Goal: Transaction & Acquisition: Purchase product/service

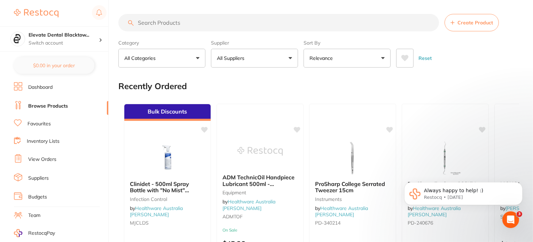
click at [170, 23] on input "search" at bounding box center [278, 22] width 321 height 17
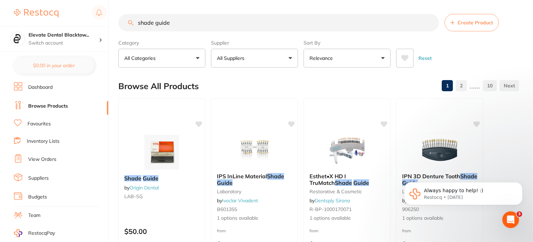
click at [203, 23] on input "shade guide" at bounding box center [278, 22] width 321 height 17
type input "shade guide vita"
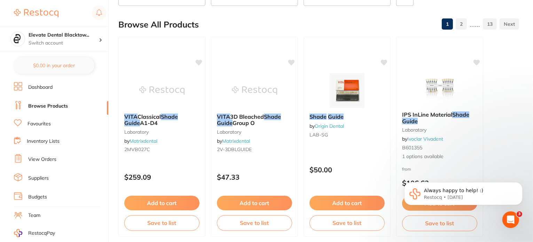
scroll to position [70, 0]
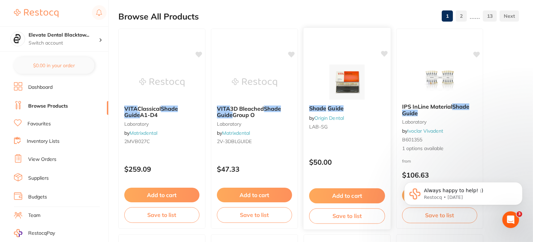
click at [342, 195] on button "Add to cart" at bounding box center [347, 195] width 76 height 15
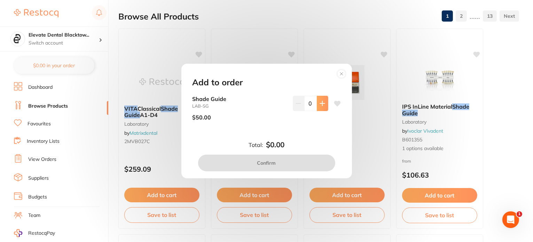
click at [320, 103] on icon at bounding box center [322, 103] width 5 height 5
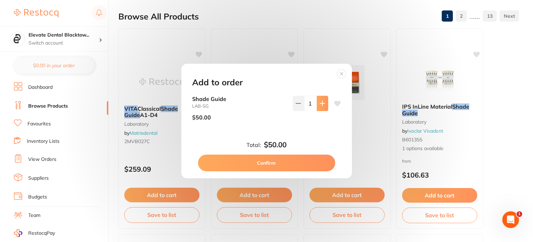
click at [320, 103] on icon at bounding box center [322, 103] width 5 height 5
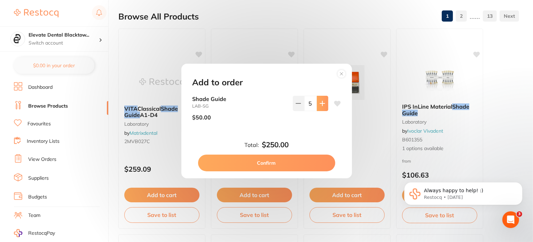
click at [320, 103] on icon at bounding box center [322, 103] width 5 height 5
type input "6"
click at [262, 164] on button "Confirm" at bounding box center [266, 163] width 137 height 17
checkbox input "false"
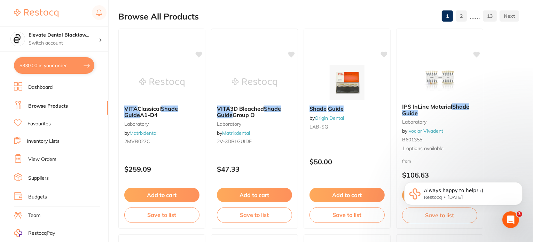
type textarea "Give light shield 12 units for free please"
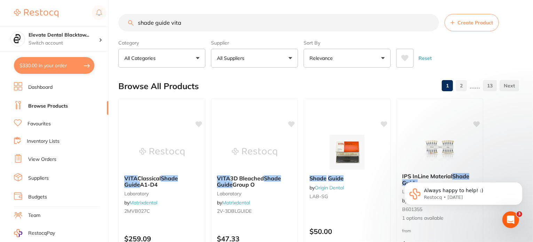
click at [266, 59] on button "All Suppliers" at bounding box center [254, 58] width 87 height 19
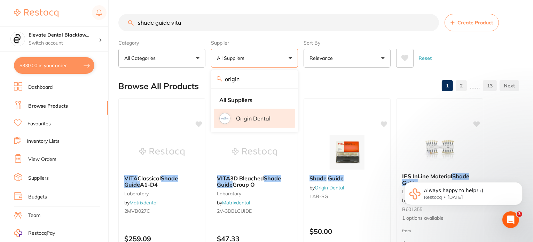
type input "origin"
click at [258, 125] on li "Origin Dental" at bounding box center [255, 119] width 82 height 20
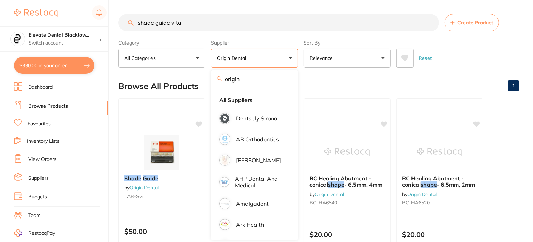
click at [190, 20] on input "shade guide vita" at bounding box center [278, 22] width 321 height 17
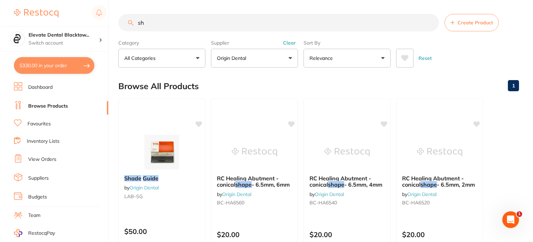
type input "s"
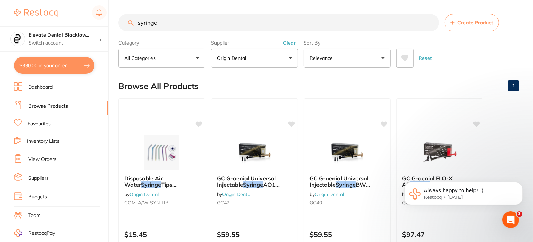
drag, startPoint x: 177, startPoint y: 23, endPoint x: 111, endPoint y: 23, distance: 65.5
click at [111, 23] on div "$330.00 Elevate Dental Blacktow... Switch account Elevate Dental Blacktown $330…" at bounding box center [266, 121] width 533 height 242
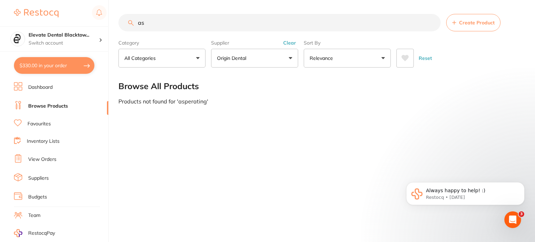
type input "a"
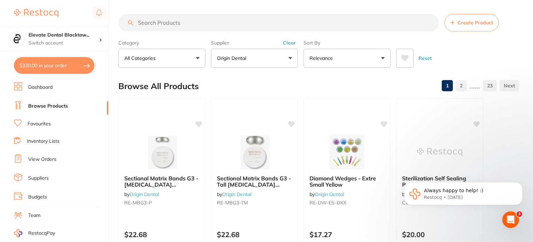
click at [149, 20] on input "search" at bounding box center [278, 22] width 321 height 17
click at [510, 218] on icon "Open Intercom Messenger" at bounding box center [510, 219] width 11 height 11
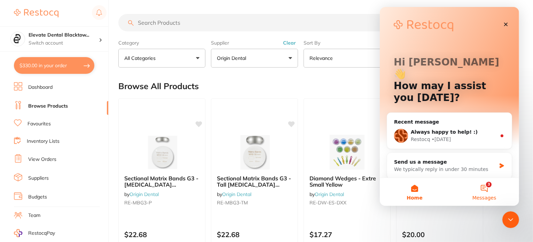
click at [484, 186] on button "3 Messages" at bounding box center [484, 192] width 70 height 28
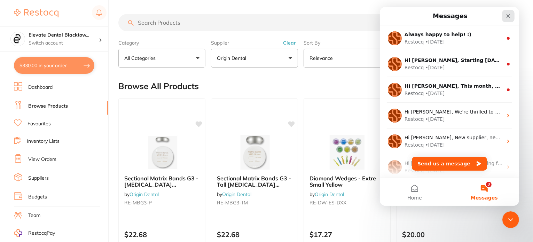
click at [508, 17] on icon "Close" at bounding box center [509, 16] width 6 height 6
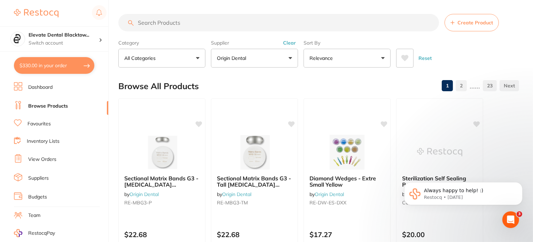
click at [425, 59] on button "Reset" at bounding box center [425, 58] width 17 height 19
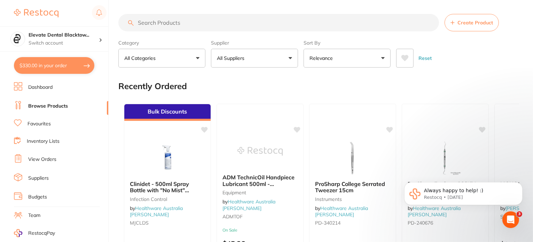
click at [239, 59] on p "All Suppliers" at bounding box center [232, 58] width 30 height 7
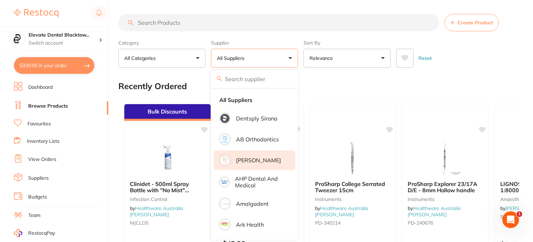
click at [250, 167] on li "[PERSON_NAME]" at bounding box center [255, 161] width 82 height 20
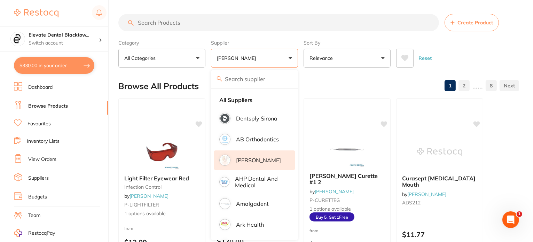
click at [176, 25] on input "search" at bounding box center [278, 22] width 321 height 17
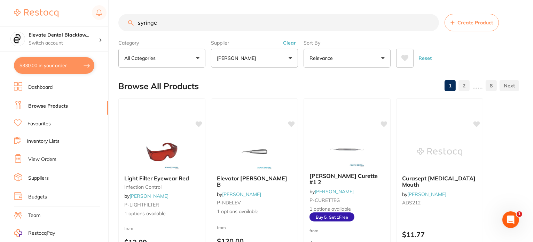
type input "syringe"
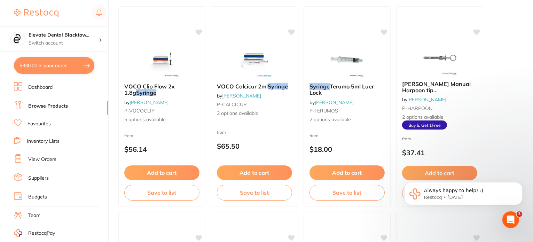
scroll to position [105, 0]
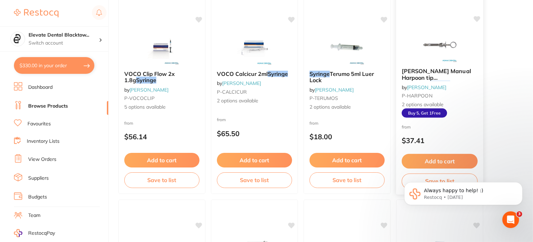
click at [444, 163] on button "Add to cart" at bounding box center [440, 161] width 76 height 15
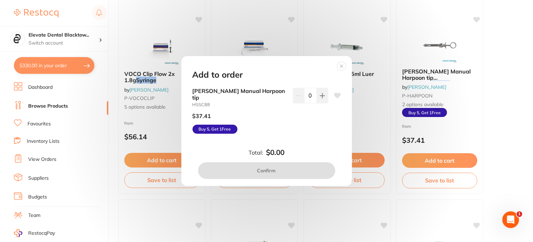
scroll to position [0, 0]
click at [319, 95] on button at bounding box center [322, 95] width 11 height 15
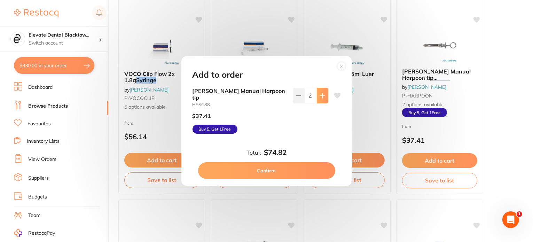
click at [319, 95] on button at bounding box center [322, 95] width 11 height 15
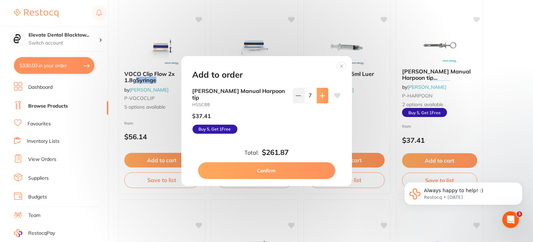
click at [319, 95] on button at bounding box center [322, 95] width 11 height 15
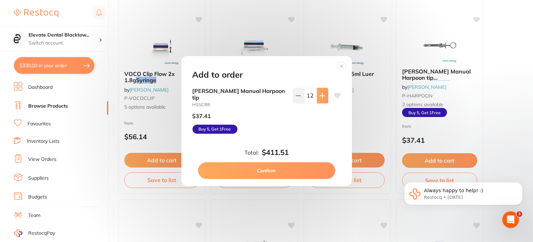
click at [319, 95] on button at bounding box center [322, 95] width 11 height 15
click at [298, 96] on icon at bounding box center [298, 96] width 5 height 0
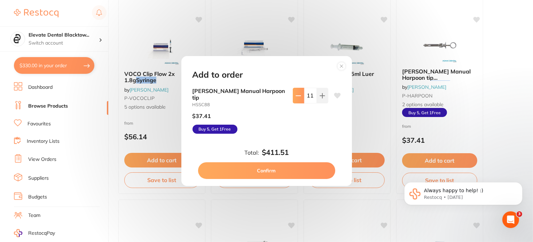
click at [298, 96] on icon at bounding box center [298, 96] width 5 height 0
type input "10"
click at [268, 166] on button "Confirm" at bounding box center [266, 170] width 137 height 17
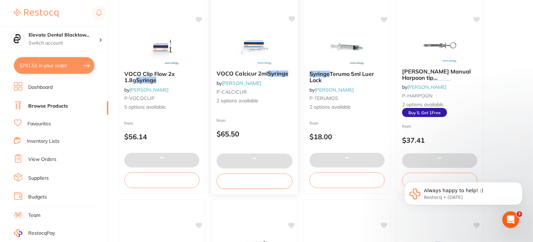
type textarea "Please add DL2741 X 2 units Thanks"
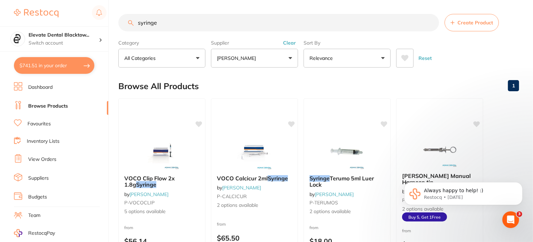
click at [421, 57] on button "Reset" at bounding box center [425, 58] width 17 height 19
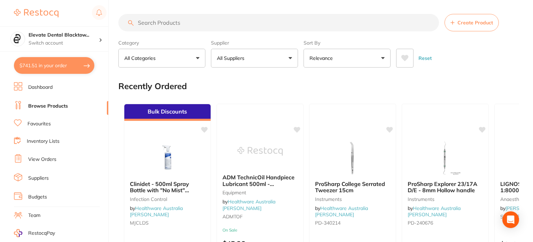
click at [234, 57] on p "All Suppliers" at bounding box center [232, 58] width 30 height 7
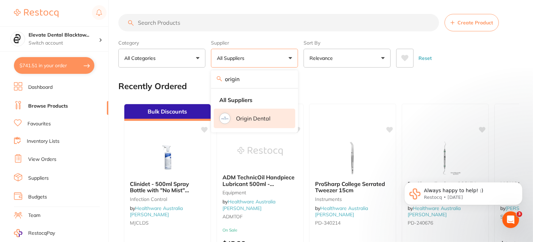
type input "origin"
click at [254, 117] on p "Origin Dental" at bounding box center [253, 118] width 34 height 6
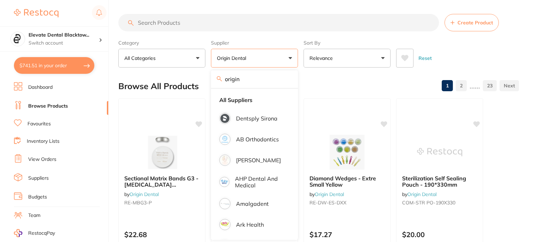
click at [155, 18] on input "search" at bounding box center [278, 22] width 321 height 17
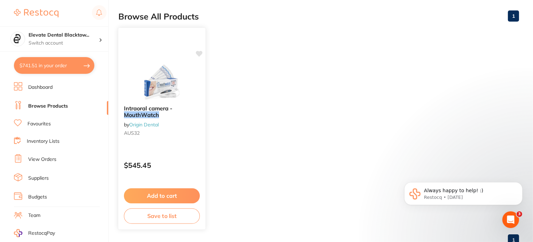
type input "mouthwatch"
click at [158, 193] on button "Add to cart" at bounding box center [162, 195] width 76 height 15
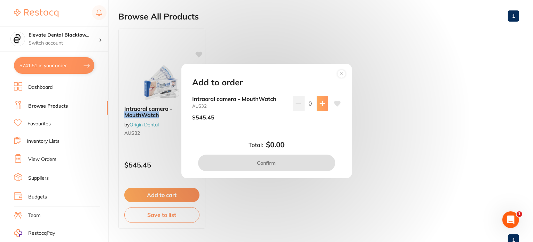
click at [317, 102] on button at bounding box center [322, 103] width 11 height 15
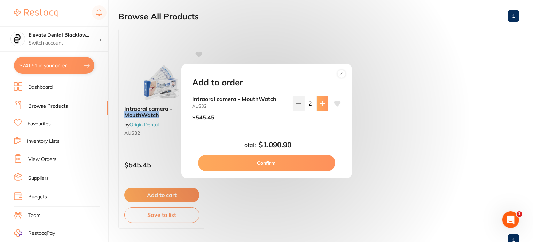
click at [317, 102] on button at bounding box center [322, 103] width 11 height 15
type input "4"
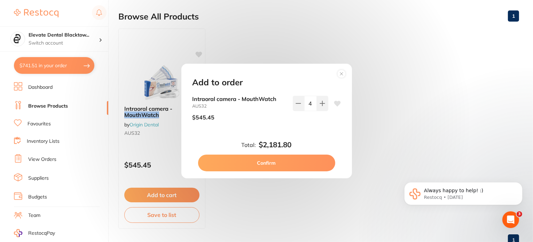
click at [262, 164] on button "Confirm" at bounding box center [266, 163] width 137 height 17
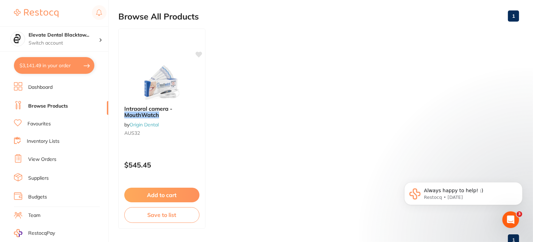
click at [510, 222] on icon "Open Intercom Messenger" at bounding box center [510, 219] width 11 height 11
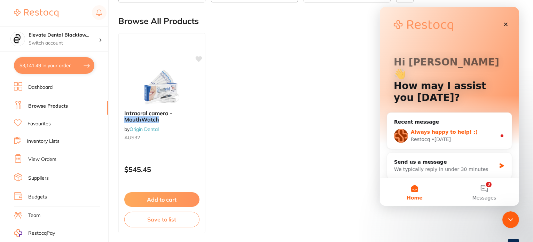
scroll to position [57, 0]
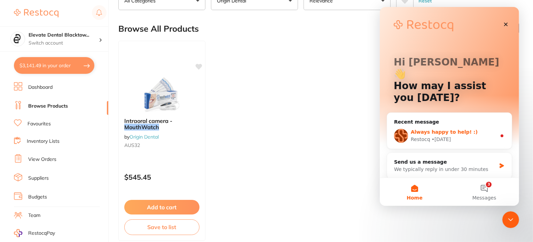
click at [458, 123] on div "Always happy to help! :) Restocq • [DATE]" at bounding box center [449, 136] width 125 height 26
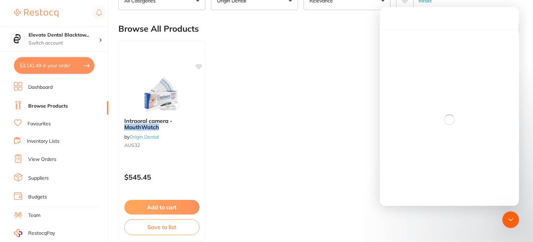
scroll to position [21, 0]
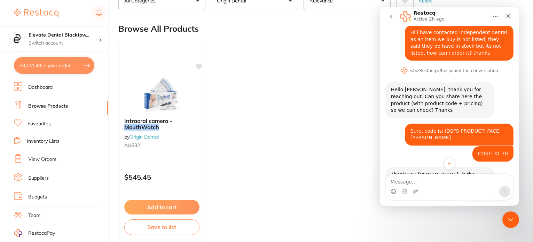
click at [391, 16] on icon "go back" at bounding box center [391, 16] width 2 height 3
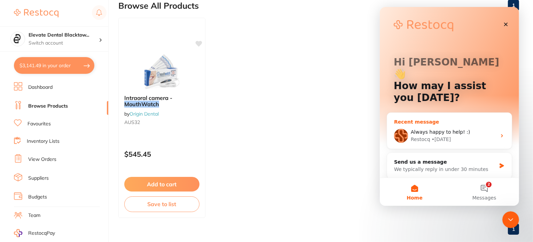
scroll to position [92, 0]
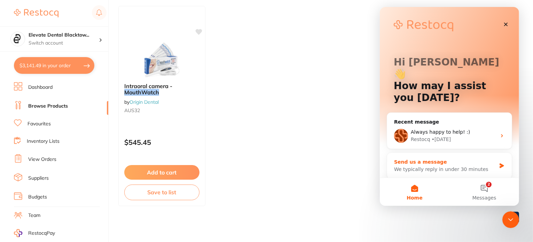
click at [465, 153] on div "Send us a message We typically reply in under 30 minutes" at bounding box center [449, 166] width 125 height 26
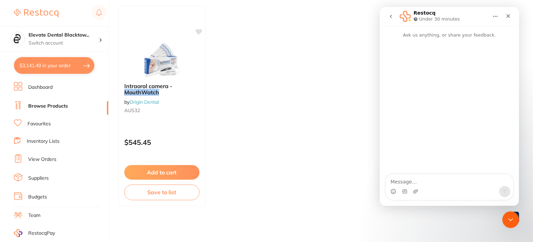
click at [390, 16] on icon "go back" at bounding box center [391, 16] width 2 height 3
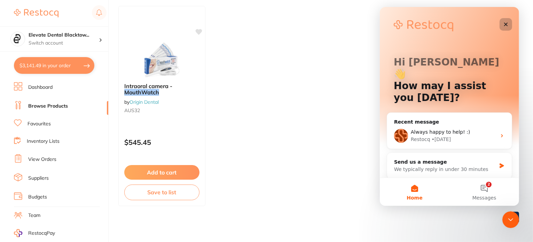
click at [506, 22] on icon "Close" at bounding box center [506, 25] width 6 height 6
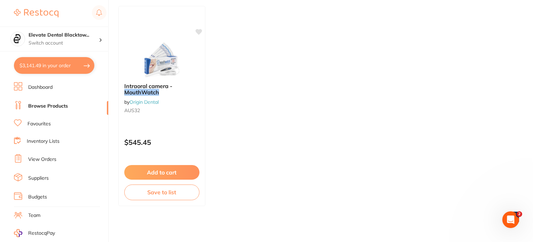
scroll to position [0, 0]
drag, startPoint x: 513, startPoint y: 218, endPoint x: 508, endPoint y: 218, distance: 4.5
click at [513, 218] on icon "Open Intercom Messenger" at bounding box center [510, 219] width 11 height 11
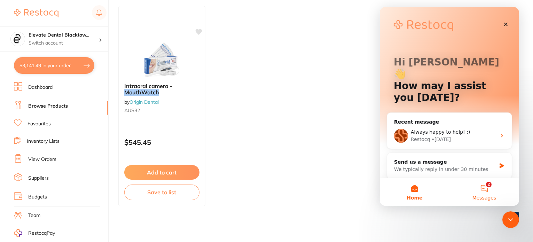
click at [488, 190] on button "2 Messages" at bounding box center [484, 192] width 70 height 28
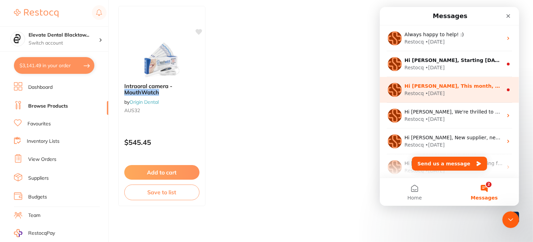
click at [472, 82] on div "Hi [PERSON_NAME], This month, AB Orthodontics is offering 30% off when you buy …" at bounding box center [449, 90] width 139 height 26
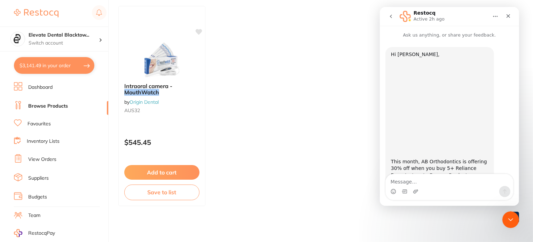
scroll to position [40, 0]
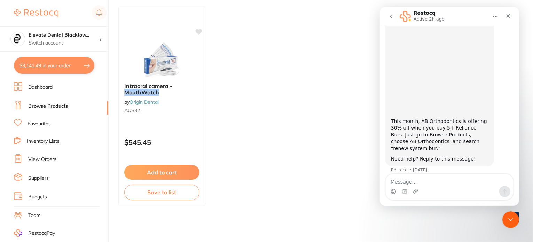
click at [387, 13] on button "go back" at bounding box center [390, 16] width 13 height 13
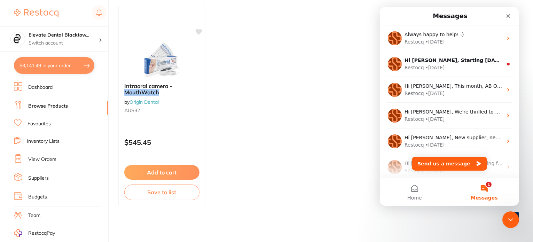
scroll to position [0, 0]
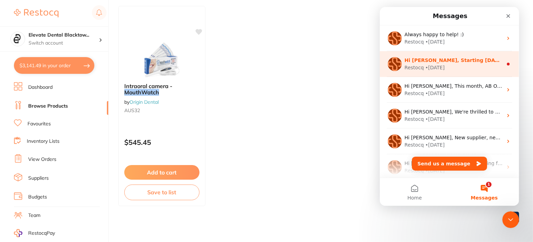
click at [466, 67] on div "Restocq • [DATE]" at bounding box center [454, 67] width 98 height 7
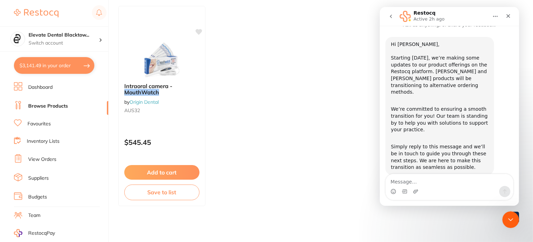
scroll to position [18, 0]
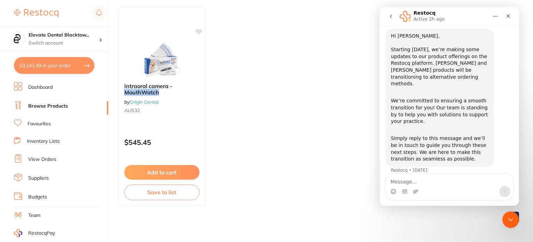
click at [390, 15] on icon "go back" at bounding box center [391, 17] width 6 height 6
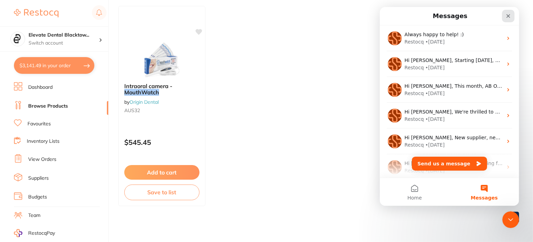
click at [508, 15] on icon "Close" at bounding box center [509, 16] width 6 height 6
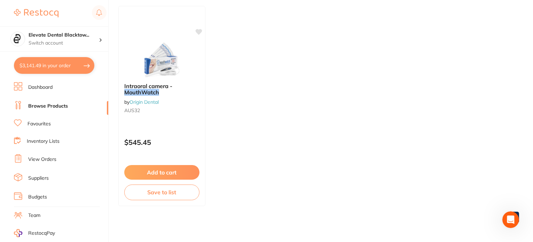
click at [294, 101] on ul "Intraoral camera - MouthWatch by Origin Dental AUS32 $545.45 Add to cart Save t…" at bounding box center [318, 106] width 401 height 200
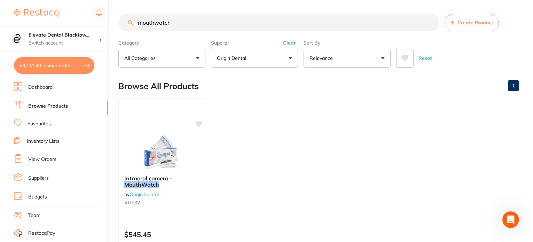
click at [192, 20] on input "mouthwatch" at bounding box center [278, 22] width 321 height 17
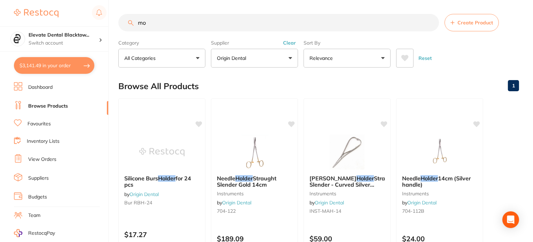
type input "m"
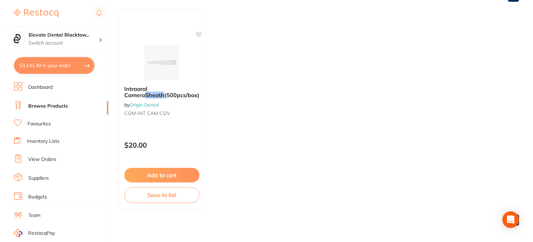
scroll to position [92, 0]
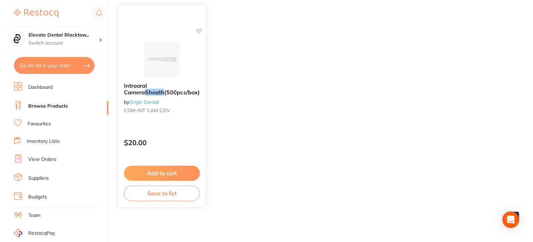
type input "sheath"
click at [171, 171] on button "Add to cart" at bounding box center [162, 173] width 76 height 15
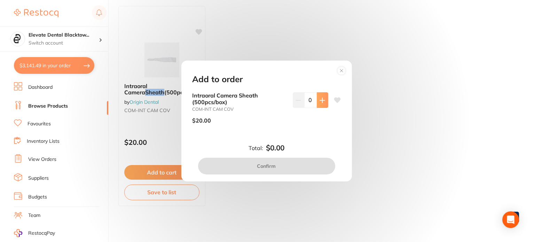
click at [325, 101] on button at bounding box center [322, 99] width 11 height 15
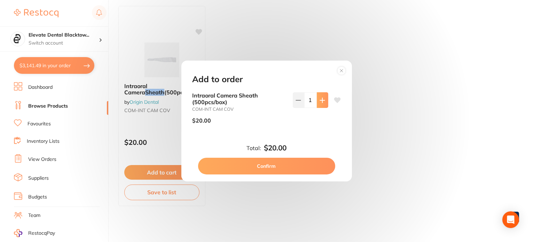
click at [325, 101] on button at bounding box center [322, 99] width 11 height 15
type input "5"
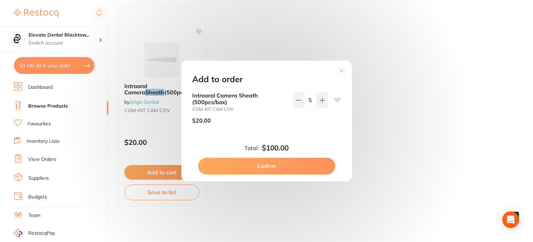
click at [273, 169] on button "Confirm" at bounding box center [266, 166] width 137 height 17
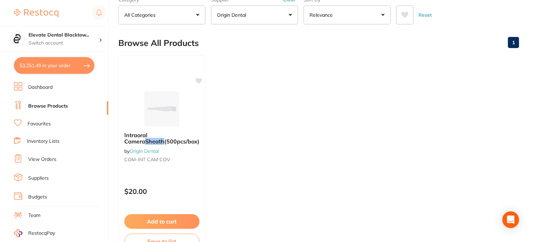
scroll to position [0, 0]
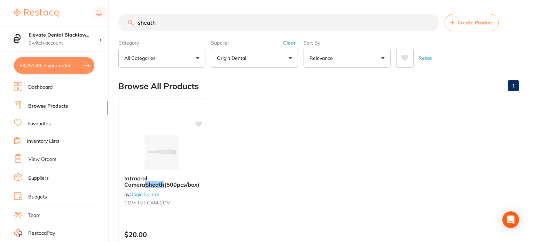
drag, startPoint x: 166, startPoint y: 20, endPoint x: 109, endPoint y: 22, distance: 56.8
click at [109, 22] on div "$3,251.49 Elevate Dental Blacktow... Switch account Elevate Dental Blacktown $3…" at bounding box center [266, 121] width 533 height 242
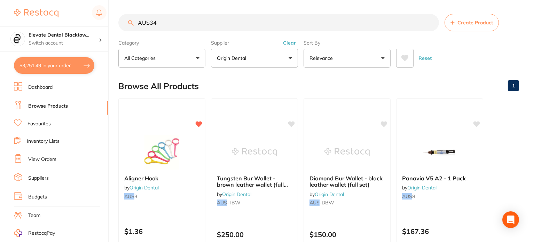
type input "AUS34"
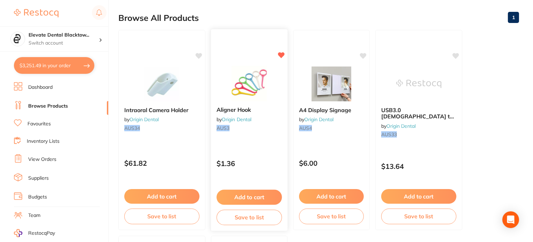
scroll to position [70, 0]
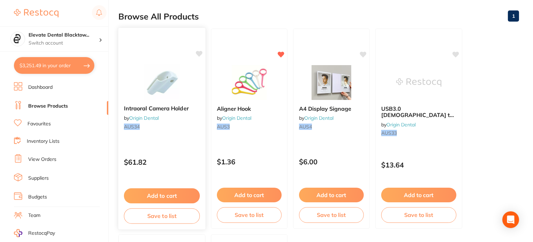
click at [168, 193] on button "Add to cart" at bounding box center [162, 195] width 76 height 15
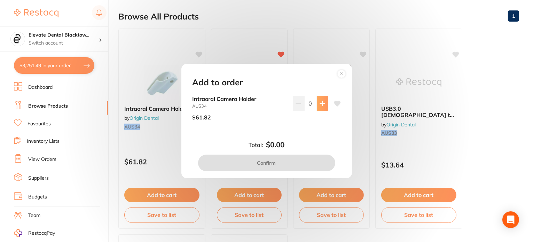
click at [321, 102] on icon at bounding box center [322, 103] width 5 height 5
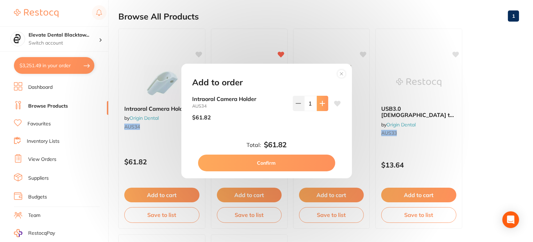
click at [321, 102] on icon at bounding box center [322, 103] width 5 height 5
type input "5"
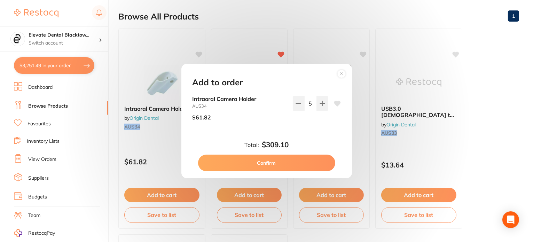
click at [274, 164] on button "Confirm" at bounding box center [266, 163] width 137 height 17
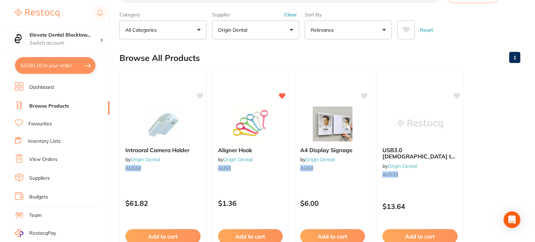
scroll to position [0, 0]
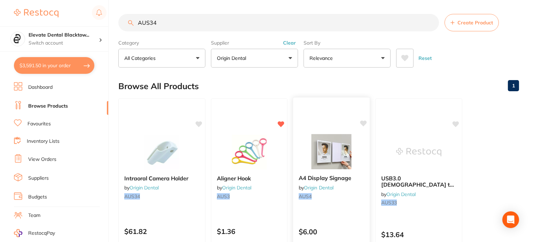
click at [324, 154] on img at bounding box center [332, 151] width 46 height 35
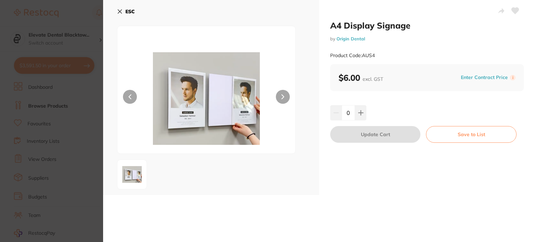
click at [120, 11] on icon at bounding box center [120, 12] width 4 height 4
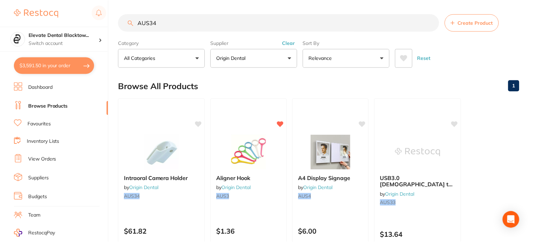
scroll to position [0, 0]
